Goal: Task Accomplishment & Management: Manage account settings

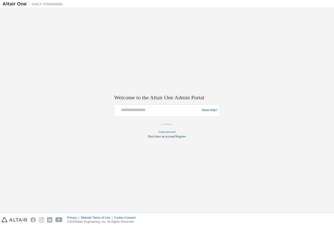
type input "**********"
click at [165, 122] on button "Continue" at bounding box center [167, 125] width 22 height 8
